Goal: Task Accomplishment & Management: Complete application form

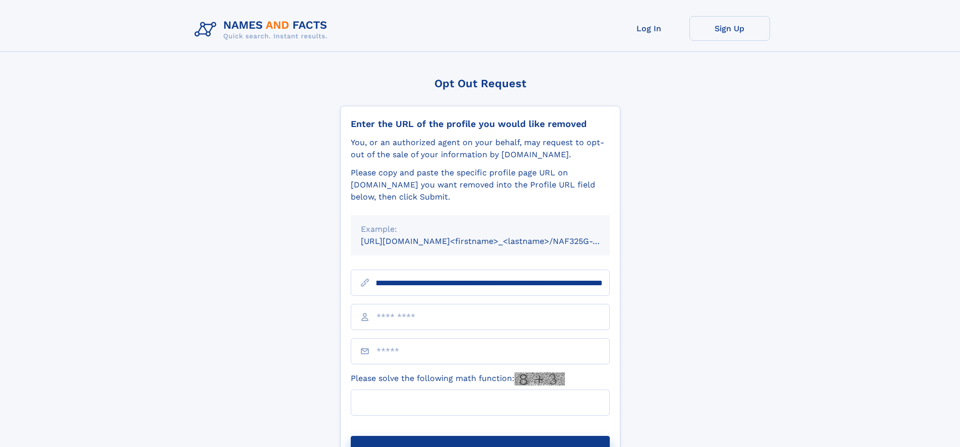
scroll to position [0, 127]
type input "**********"
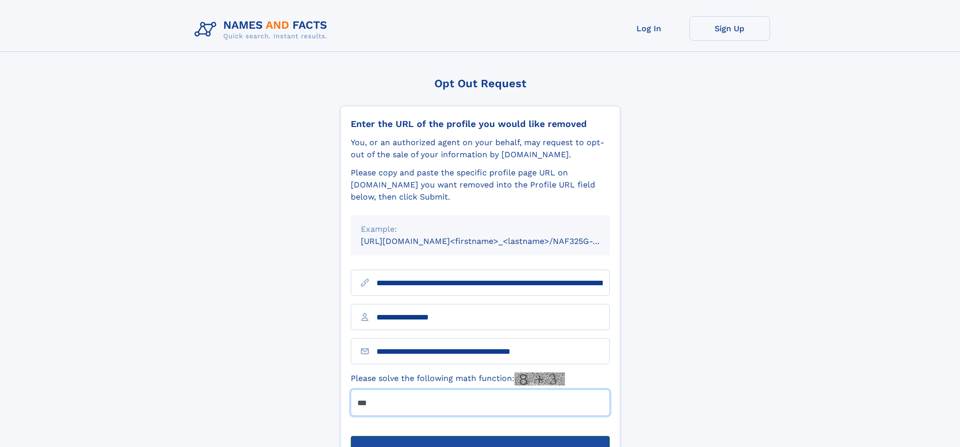
type input "***"
click at [480, 436] on button "Submit Opt Out Request" at bounding box center [480, 452] width 259 height 32
